Goal: Find specific page/section: Find specific page/section

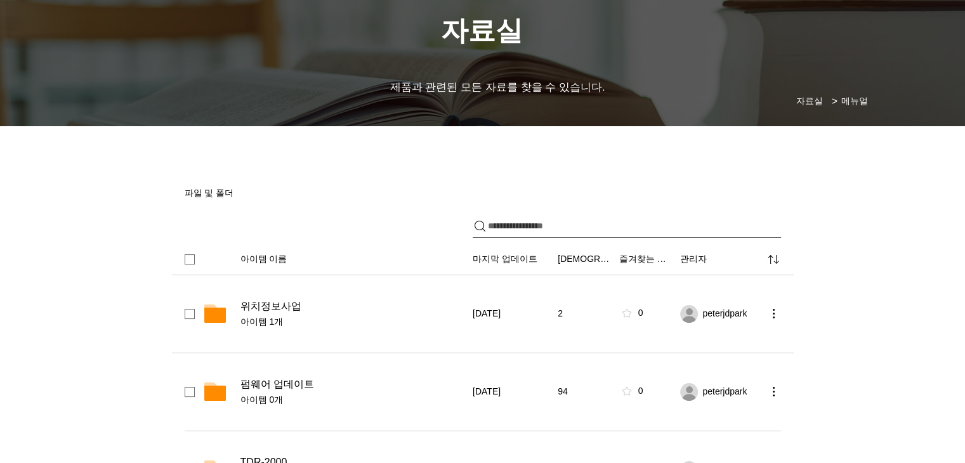
click at [265, 308] on span "위치정보사업" at bounding box center [271, 306] width 61 height 13
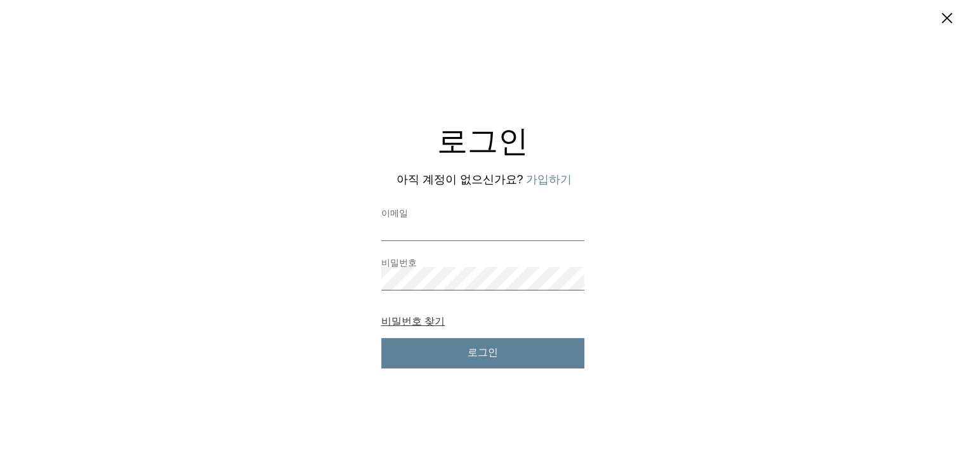
click at [429, 321] on button "비밀번호 찾기" at bounding box center [412, 321] width 63 height 11
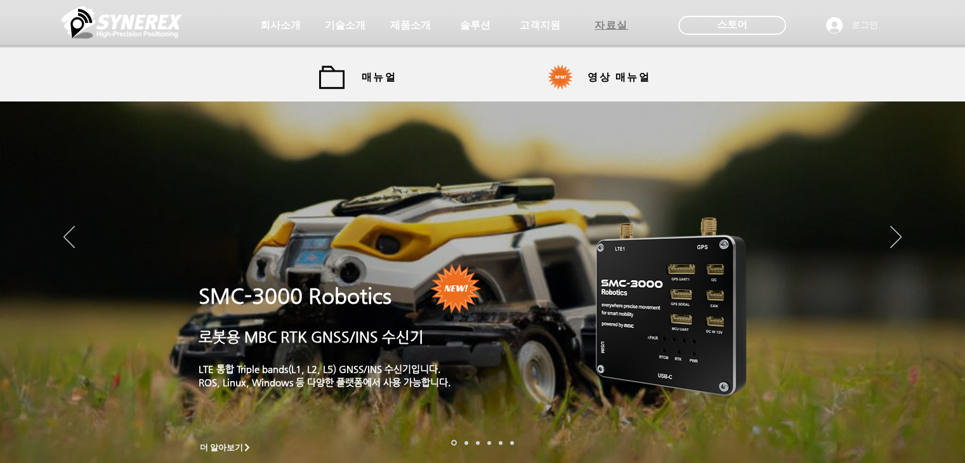
click at [622, 34] on span "자료실" at bounding box center [611, 25] width 63 height 25
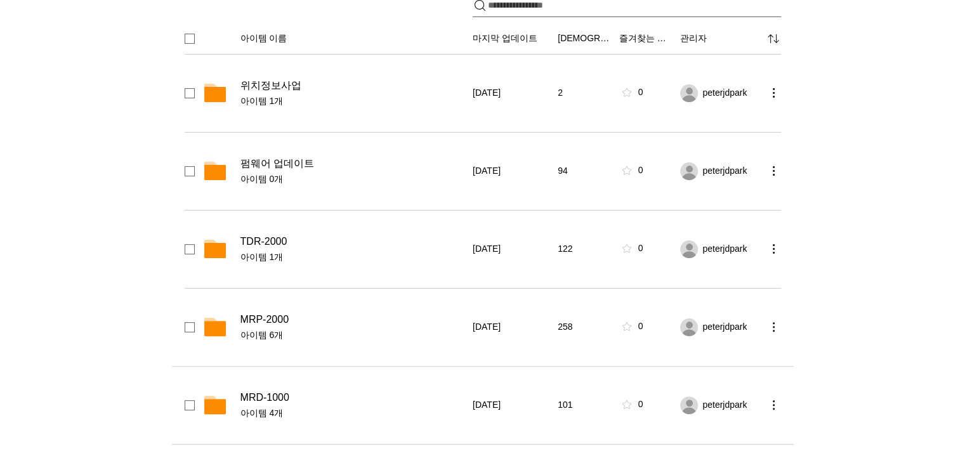
scroll to position [254, 0]
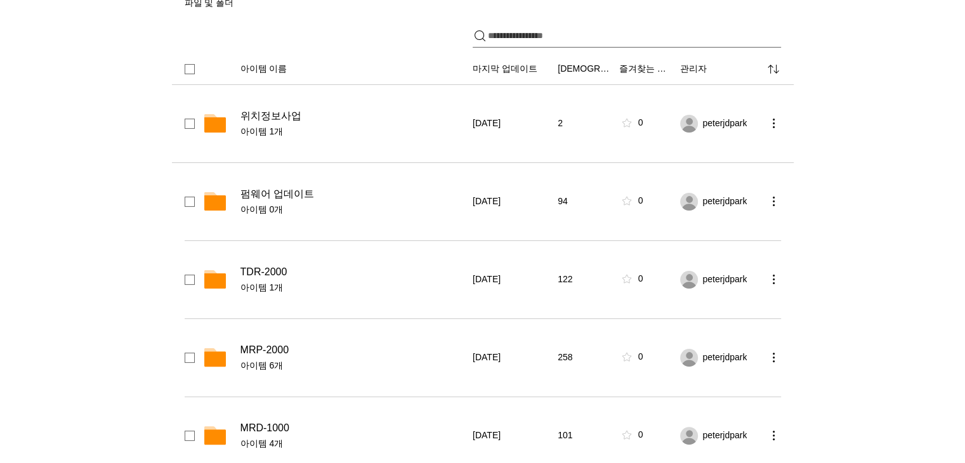
click at [282, 120] on span "위치정보사업" at bounding box center [271, 116] width 61 height 13
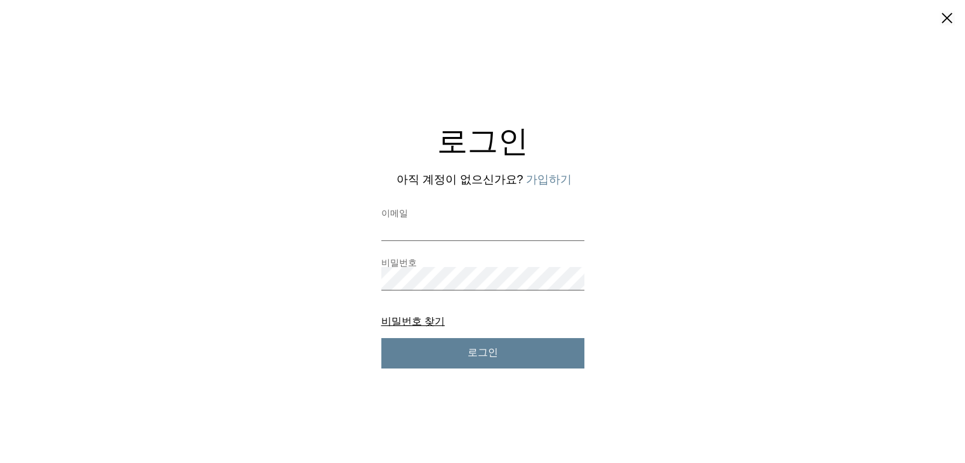
click at [764, 130] on div "로그인 아직 계정이 없으신가요? 가입하기 이메일 비밀번호 비밀번호 찾기 비밀번호 찾기 로그인" at bounding box center [482, 244] width 965 height 248
